Goal: Information Seeking & Learning: Learn about a topic

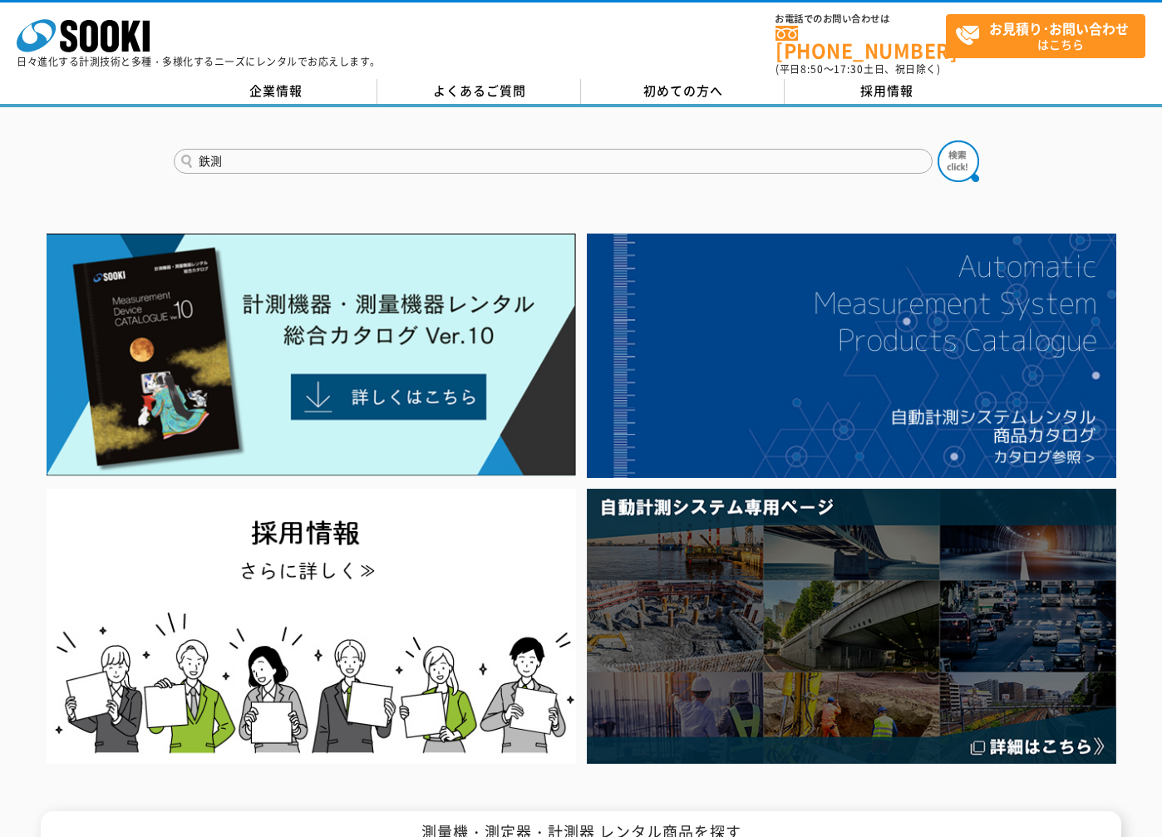
type input "鉄測"
click at [938, 140] on button at bounding box center [959, 161] width 42 height 42
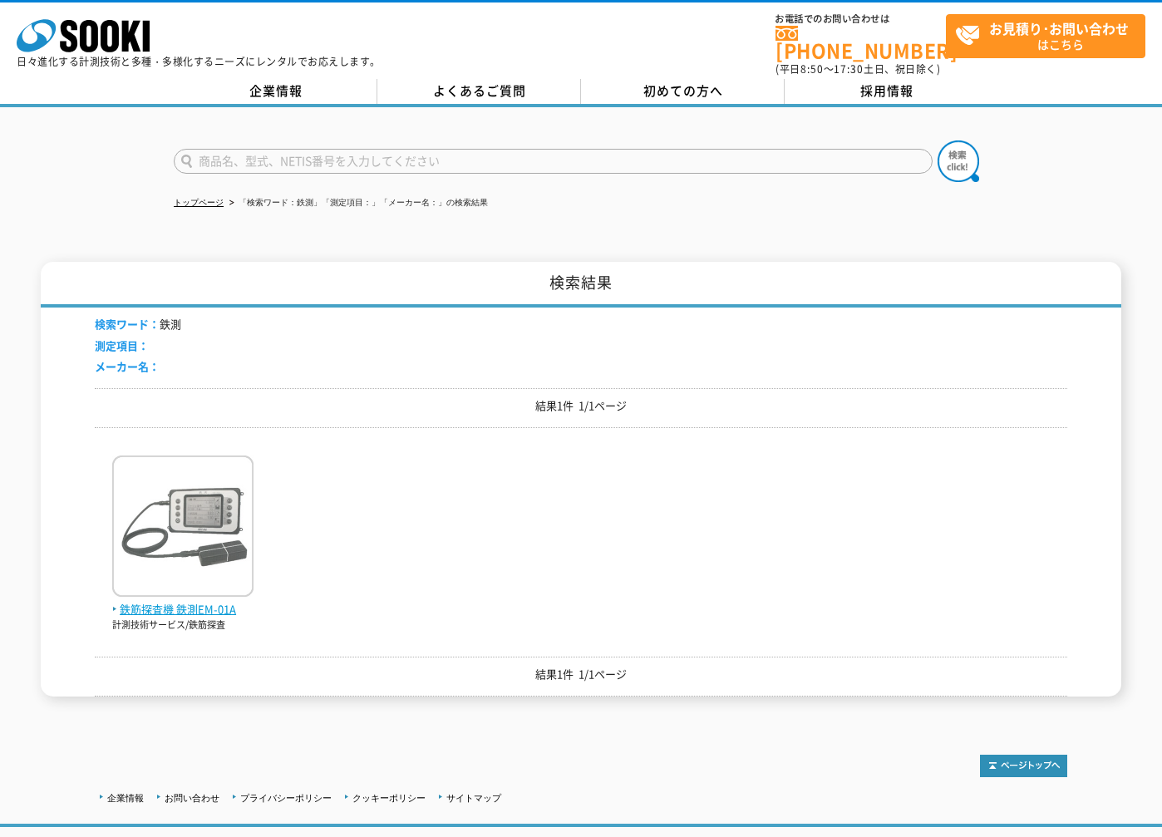
click at [166, 558] on img at bounding box center [182, 527] width 141 height 145
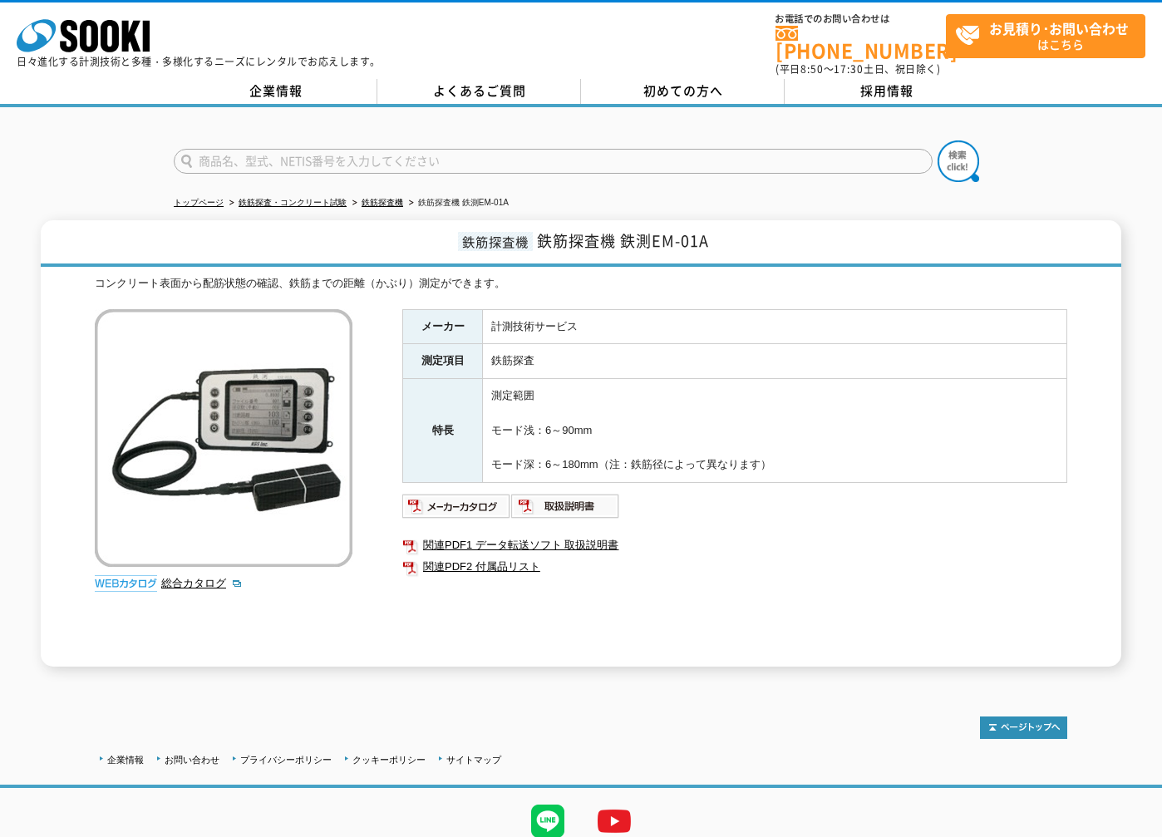
click at [906, 481] on div "メーカー 計測技術サービス 測定項目 鉄筋探査 特長 測定範囲 モード浅：6～90mm モード深：6～180mm（注：鉄筋径によって異なります） 関連PDF1…" at bounding box center [734, 487] width 665 height 357
click at [869, 379] on td "測定範囲 モード浅：6～90mm モード深：6～180mm（注：鉄筋径によって異なります）" at bounding box center [775, 431] width 584 height 104
drag, startPoint x: 652, startPoint y: 230, endPoint x: 724, endPoint y: 229, distance: 71.5
click at [724, 229] on h1 "鉄筋探査機 鉄筋探査機 鉄測EM-01A" at bounding box center [581, 243] width 1081 height 47
drag, startPoint x: 724, startPoint y: 229, endPoint x: 696, endPoint y: 228, distance: 28.3
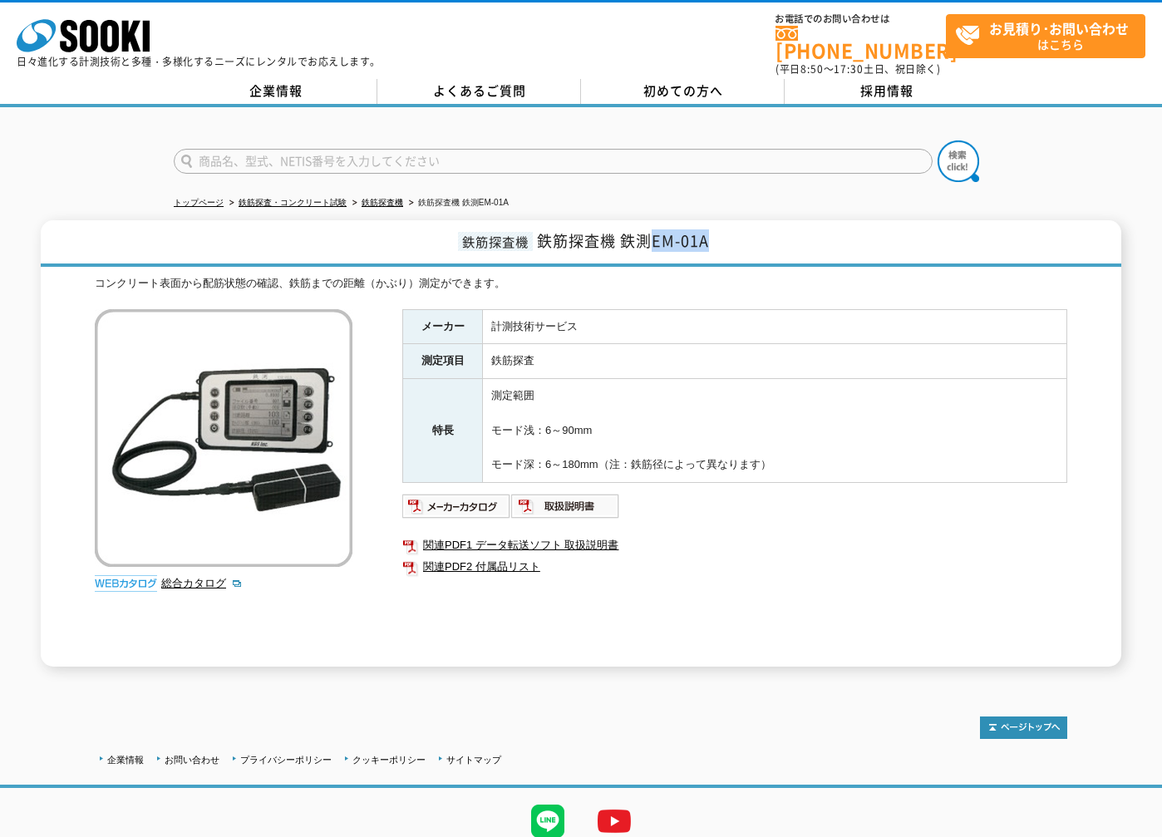
copy span "EM-01A"
